Goal: Navigation & Orientation: Find specific page/section

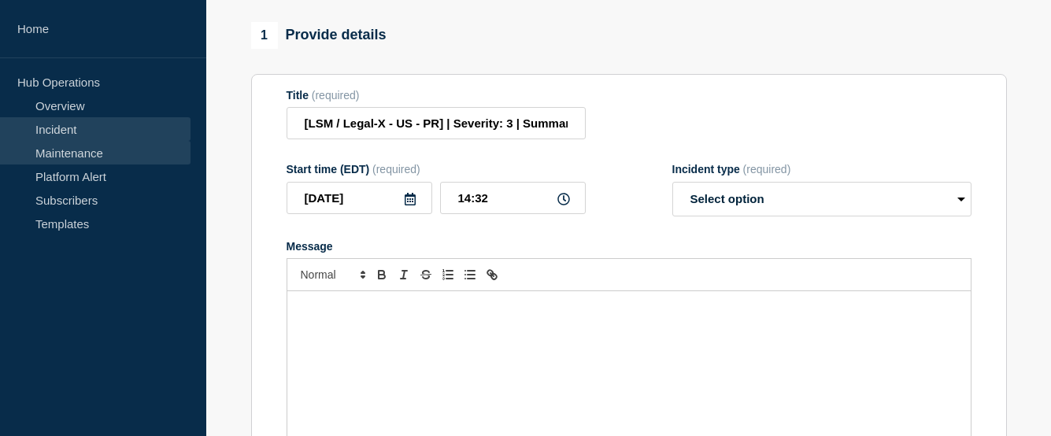
scroll to position [157, 0]
click at [79, 157] on link "Maintenance" at bounding box center [95, 153] width 190 height 24
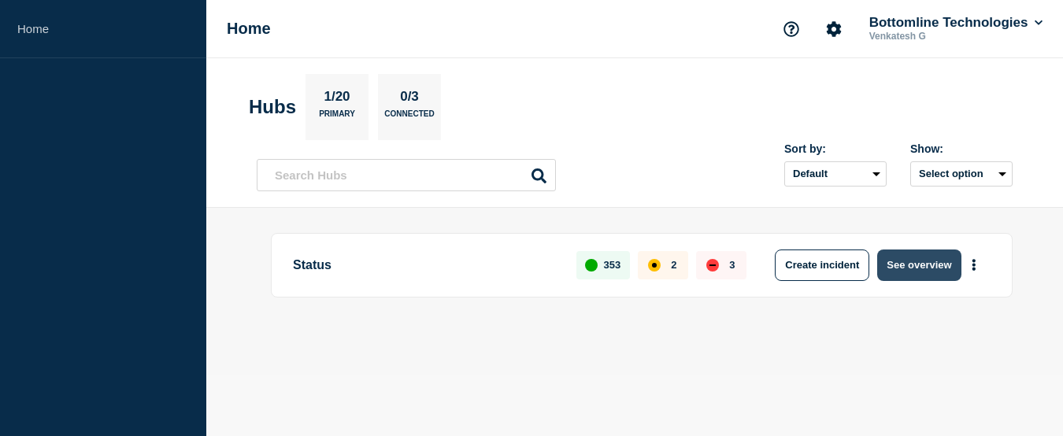
click at [948, 263] on button "See overview" at bounding box center [918, 265] width 83 height 31
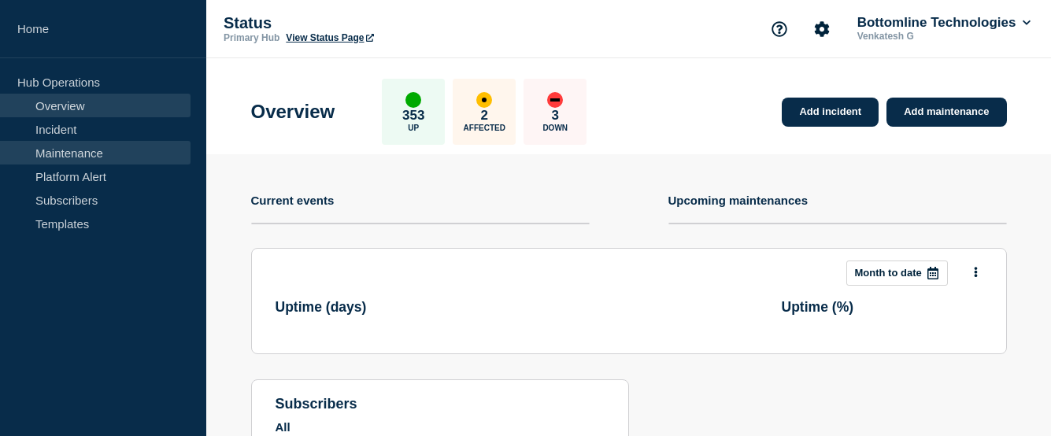
click at [83, 142] on link "Maintenance" at bounding box center [95, 153] width 190 height 24
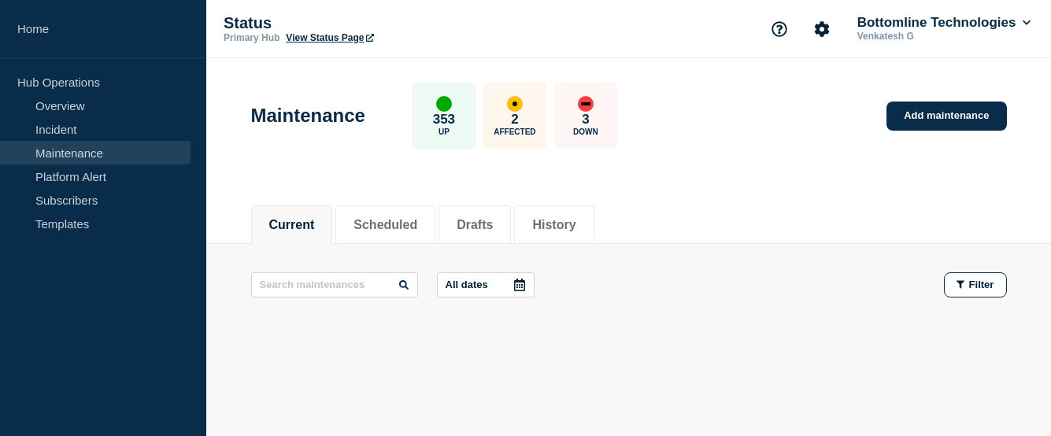
scroll to position [45, 0]
